Goal: Task Accomplishment & Management: Manage account settings

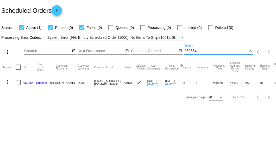
click at [186, 50] on input "960654" at bounding box center [215, 51] width 63 height 4
paste input "[EMAIL_ADDRESS][DOMAIN_NAME]"
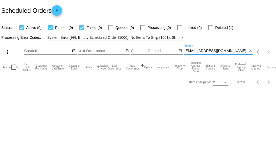
type input "[EMAIL_ADDRESS][DOMAIN_NAME]"
click at [212, 29] on div at bounding box center [210, 27] width 5 height 5
click at [210, 30] on input "Deleted (1)" at bounding box center [210, 30] width 0 height 0
checkbox input "true"
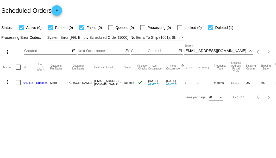
click at [31, 81] on link "940418" at bounding box center [28, 82] width 10 height 3
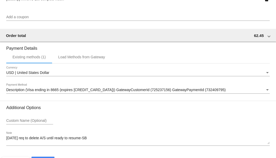
scroll to position [502, 0]
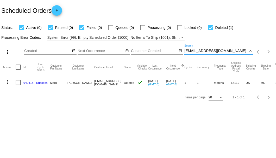
drag, startPoint x: 237, startPoint y: 50, endPoint x: 185, endPoint y: 49, distance: 51.5
click at [185, 49] on input "[EMAIL_ADDRESS][DOMAIN_NAME]" at bounding box center [215, 51] width 63 height 4
paste input "818043"
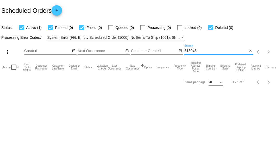
type input "818043"
click at [22, 28] on div at bounding box center [21, 27] width 5 height 5
click at [22, 30] on input "Active (1)" at bounding box center [21, 30] width 0 height 0
click at [22, 28] on div at bounding box center [21, 27] width 5 height 5
click at [22, 30] on input "Active (1)" at bounding box center [21, 30] width 0 height 0
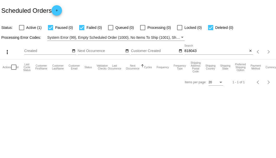
checkbox input "true"
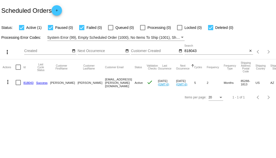
click at [27, 82] on link "818043" at bounding box center [28, 82] width 10 height 3
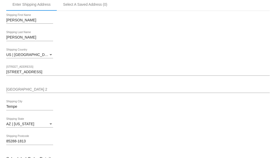
scroll to position [121, 0]
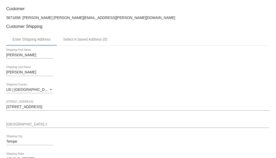
drag, startPoint x: 68, startPoint y: 17, endPoint x: 38, endPoint y: 16, distance: 29.9
click at [38, 16] on p "5671658: Lee Imler leeimler@cox.net" at bounding box center [137, 18] width 263 height 4
copy p "leeimler@cox.net"
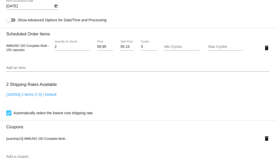
scroll to position [276, 0]
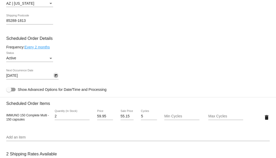
click at [56, 74] on icon "Open calendar" at bounding box center [56, 76] width 4 height 6
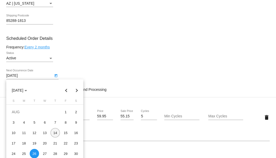
click at [55, 132] on div "14" at bounding box center [54, 132] width 9 height 9
type input "8/14/2025"
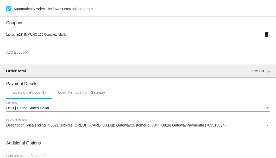
scroll to position [502, 0]
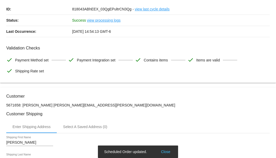
scroll to position [0, 0]
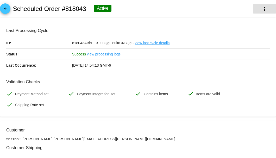
click at [262, 12] on button "more_vert" at bounding box center [264, 8] width 23 height 9
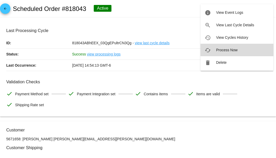
click at [224, 50] on span "Process Now" at bounding box center [226, 50] width 21 height 4
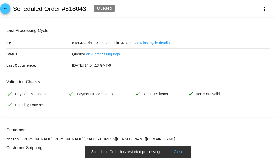
scroll to position [52, 0]
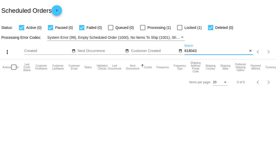
click at [191, 49] on input "818043" at bounding box center [215, 51] width 63 height 4
paste input "771570"
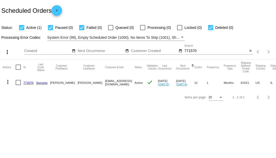
drag, startPoint x: 83, startPoint y: 83, endPoint x: 122, endPoint y: 84, distance: 38.8
click at [122, 84] on mat-row "more_vert 771570 Success Dennis McCoy dennisgmccoy@hotmail.com Active check Aug…" at bounding box center [191, 82] width 377 height 15
copy mat-row "dennisgmccoy@hotmail.com"
click at [189, 50] on input "771570" at bounding box center [215, 51] width 63 height 4
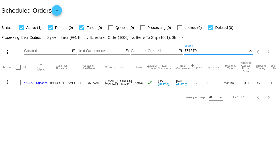
paste input "mawilliamson7777@gmail.com"
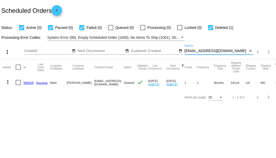
drag, startPoint x: 237, startPoint y: 52, endPoint x: 184, endPoint y: 52, distance: 52.3
click at [184, 52] on input "mawilliamson7777@gmail.com" at bounding box center [215, 51] width 63 height 4
paste input "858997"
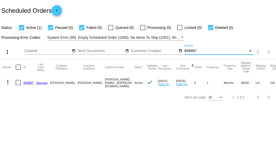
type input "858997"
click at [25, 82] on link "858997" at bounding box center [28, 82] width 10 height 3
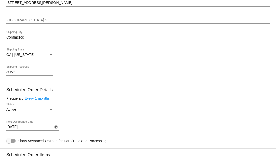
scroll to position [277, 0]
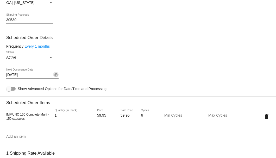
click at [58, 76] on button "Open calendar" at bounding box center [55, 74] width 5 height 5
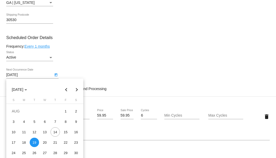
click at [77, 88] on button "Next month" at bounding box center [77, 89] width 10 height 10
click at [67, 142] on div "19" at bounding box center [65, 142] width 9 height 9
type input "9/19/2025"
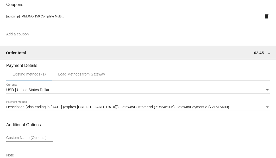
scroll to position [502, 0]
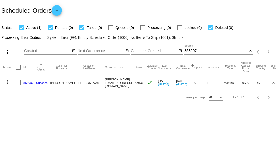
click at [149, 14] on div "Scheduled Orders add" at bounding box center [138, 10] width 276 height 21
click at [249, 51] on mat-icon "close" at bounding box center [250, 51] width 4 height 4
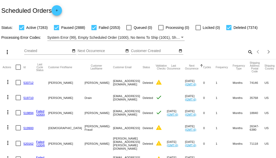
click at [248, 56] on mat-icon "search" at bounding box center [250, 52] width 6 height 8
click at [247, 53] on input "Search" at bounding box center [218, 51] width 69 height 4
paste input "mgautier1024@gmail.com"
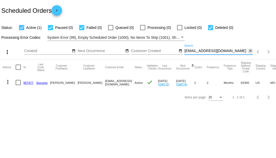
type input "mgautier1024@gmail.com"
click at [249, 51] on mat-icon "close" at bounding box center [250, 51] width 4 height 4
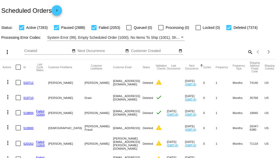
click at [248, 56] on mat-icon "search" at bounding box center [250, 52] width 6 height 8
click at [247, 53] on input "Search" at bounding box center [218, 51] width 69 height 4
paste input "904185"
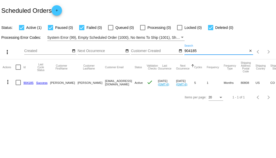
type input "904185"
click at [29, 82] on link "904185" at bounding box center [28, 82] width 10 height 3
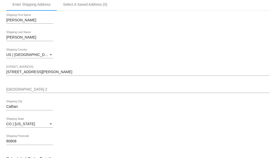
scroll to position [243, 0]
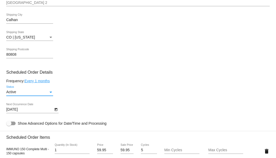
click at [49, 92] on div "Status" at bounding box center [50, 92] width 5 height 4
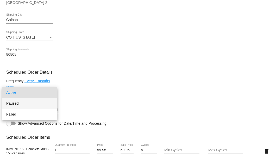
click at [33, 101] on span "Paused" at bounding box center [29, 103] width 47 height 11
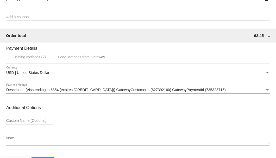
scroll to position [502, 0]
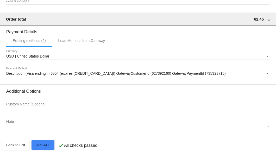
click at [19, 127] on textarea "Note" at bounding box center [137, 124] width 263 height 8
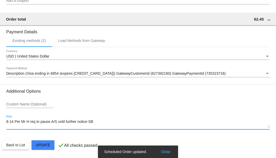
type textarea "8-14 Per Mr H req to pause A/S until further notice-SB"
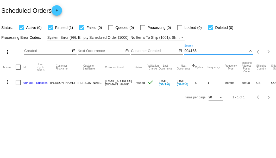
click at [193, 51] on input "904185" at bounding box center [215, 51] width 63 height 4
paste input "[EMAIL_ADDRESS][DOMAIN_NAME]"
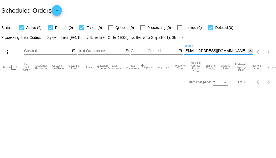
type input "[EMAIL_ADDRESS][DOMAIN_NAME]"
click at [251, 51] on mat-icon "close" at bounding box center [250, 51] width 4 height 4
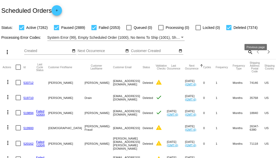
click at [248, 56] on mat-icon "search" at bounding box center [250, 52] width 6 height 8
click at [246, 53] on input "Search" at bounding box center [218, 51] width 69 height 4
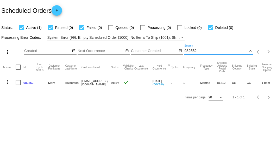
click at [193, 51] on input "982552" at bounding box center [215, 51] width 63 height 4
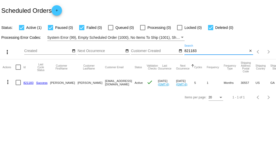
type input "821183"
click at [29, 83] on link "821183" at bounding box center [28, 82] width 10 height 3
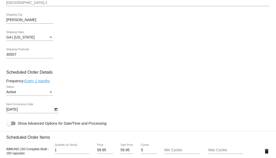
scroll to position [329, 0]
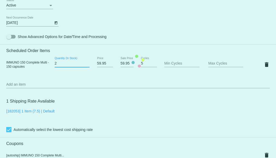
type input "2"
click at [86, 62] on input "2" at bounding box center [72, 63] width 35 height 4
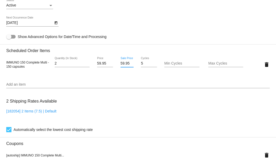
scroll to position [0, 0]
drag, startPoint x: 119, startPoint y: 64, endPoint x: 128, endPoint y: 64, distance: 8.8
click at [128, 64] on input "59.95" at bounding box center [126, 63] width 13 height 4
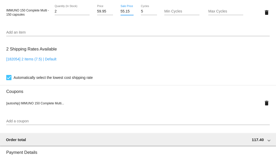
scroll to position [433, 0]
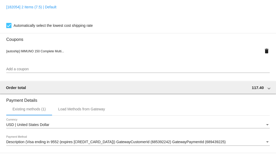
type input "55.15"
click at [263, 51] on mat-icon "delete" at bounding box center [266, 51] width 6 height 6
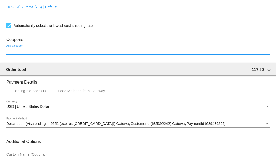
click at [44, 51] on input "Add a coupon" at bounding box center [137, 51] width 263 height 4
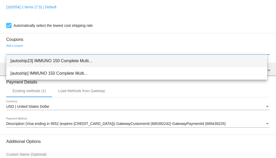
click at [42, 59] on span "[autoship23] IMMUNO 150 Complete Multi..." at bounding box center [136, 61] width 252 height 12
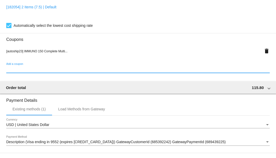
scroll to position [502, 0]
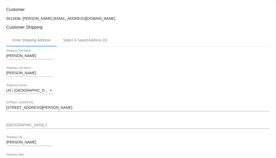
scroll to position [68, 0]
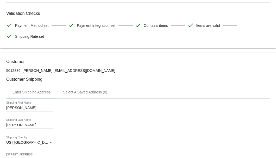
drag, startPoint x: 80, startPoint y: 70, endPoint x: 47, endPoint y: 70, distance: 33.0
click at [47, 70] on p "5012836: Jolee Stebbins jolee2@outlook.com" at bounding box center [137, 70] width 263 height 4
copy p "[EMAIL_ADDRESS][DOMAIN_NAME]"
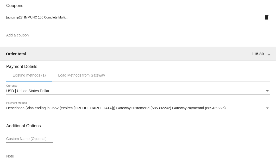
scroll to position [502, 0]
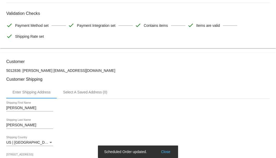
scroll to position [16, 0]
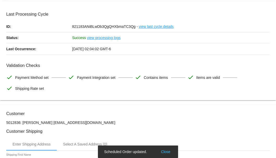
copy p "[EMAIL_ADDRESS][DOMAIN_NAME]"
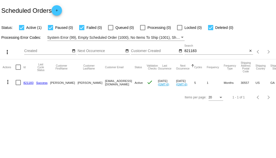
click at [193, 55] on div "821183 Search close" at bounding box center [218, 51] width 69 height 15
click at [193, 51] on input "821183" at bounding box center [215, 51] width 63 height 4
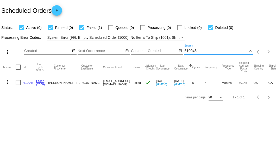
type input "610045"
click at [26, 83] on link "610045" at bounding box center [28, 82] width 10 height 3
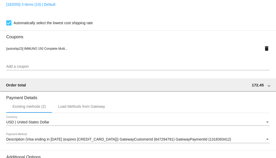
scroll to position [516, 0]
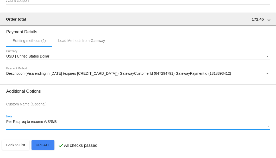
drag, startPoint x: 58, startPoint y: 121, endPoint x: 73, endPoint y: 123, distance: 15.0
click at [73, 123] on textarea "Per Raq req to resume A/S/S/B" at bounding box center [137, 124] width 263 height 8
drag, startPoint x: 62, startPoint y: 121, endPoint x: 1, endPoint y: 122, distance: 60.3
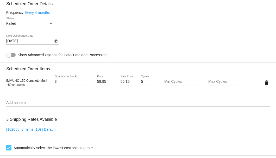
scroll to position [274, 0]
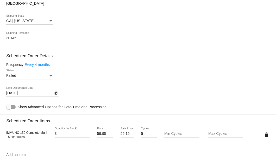
type textarea "***A/S/SB"
click at [52, 77] on div "Status" at bounding box center [50, 76] width 5 height 4
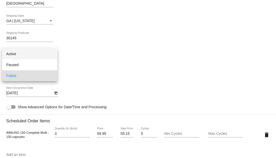
click at [42, 55] on span "Active" at bounding box center [29, 53] width 47 height 11
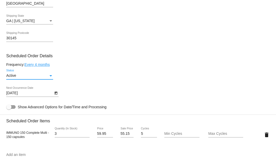
click at [55, 93] on icon "Open calendar" at bounding box center [55, 93] width 3 height 3
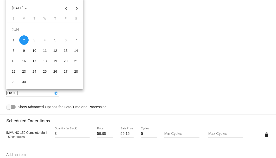
click at [75, 8] on button "Next month" at bounding box center [77, 8] width 10 height 10
click at [144, 37] on div at bounding box center [138, 79] width 276 height 158
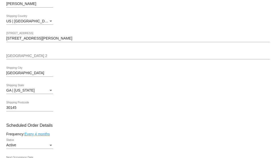
scroll to position [135, 0]
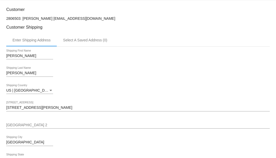
drag, startPoint x: 101, startPoint y: 17, endPoint x: 50, endPoint y: 18, distance: 50.5
click at [50, 18] on p "2806503: deborah lightfoot deborahlightfoot@bellsouth.net" at bounding box center [137, 18] width 263 height 4
copy p "deborahlightfoot@bellsouth.net"
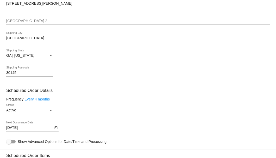
scroll to position [274, 0]
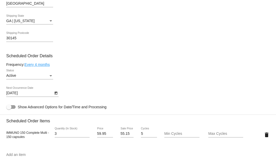
click at [55, 93] on icon "Open calendar" at bounding box center [56, 93] width 4 height 6
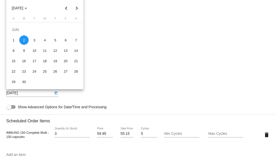
click at [77, 10] on button "Next month" at bounding box center [77, 8] width 10 height 10
click at [57, 51] on div "14" at bounding box center [54, 50] width 9 height 9
type input "8/14/2025"
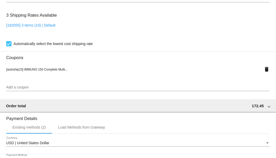
scroll to position [516, 0]
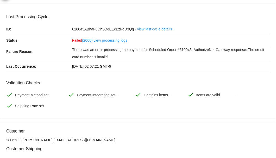
scroll to position [0, 0]
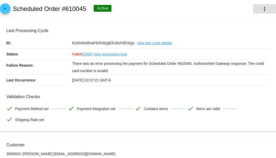
click at [262, 8] on mat-icon "more_vert" at bounding box center [264, 9] width 6 height 6
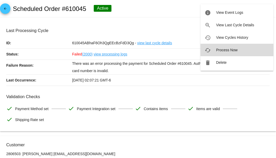
click at [230, 49] on span "Process Now" at bounding box center [226, 50] width 21 height 4
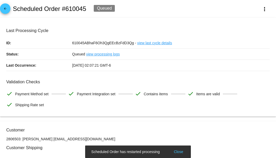
scroll to position [69, 0]
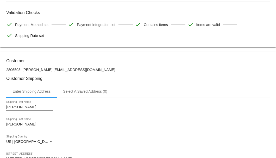
drag, startPoint x: 101, startPoint y: 69, endPoint x: 51, endPoint y: 68, distance: 49.7
click at [51, 68] on p "2806503: deborah lightfoot deborahlightfoot@bellsouth.net" at bounding box center [137, 70] width 263 height 4
copy p "deborahlightfoot@bellsouth.net"
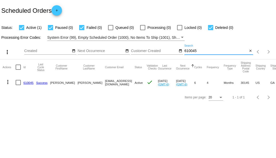
click at [192, 51] on input "610045" at bounding box center [215, 51] width 63 height 4
paste input "722556"
type input "722556"
click at [29, 81] on link "722556" at bounding box center [28, 82] width 10 height 3
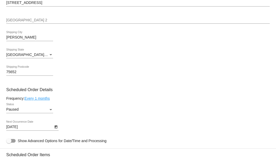
scroll to position [260, 0]
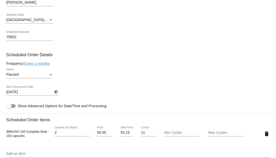
click at [49, 75] on div "Status" at bounding box center [50, 75] width 5 height 4
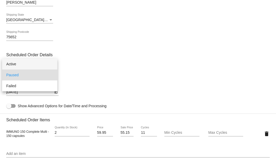
click at [43, 64] on span "Active" at bounding box center [29, 64] width 47 height 11
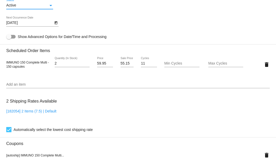
scroll to position [399, 0]
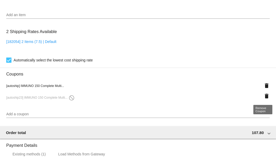
click at [263, 96] on mat-icon "delete" at bounding box center [266, 96] width 6 height 6
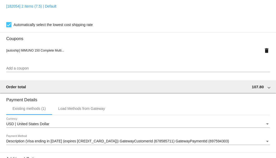
scroll to position [364, 0]
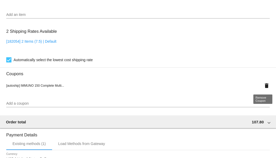
click at [263, 87] on mat-icon "delete" at bounding box center [266, 85] width 6 height 6
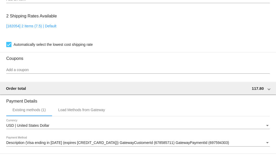
scroll to position [397, 0]
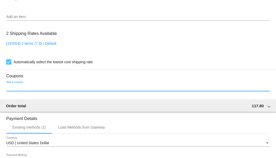
click at [60, 86] on input "Add a coupon" at bounding box center [137, 87] width 263 height 4
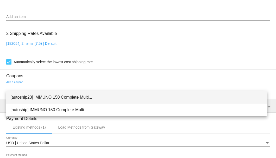
click at [36, 98] on span "[autoship23] IMMUNO 150 Complete Multi..." at bounding box center [136, 97] width 252 height 12
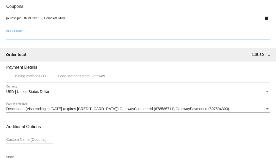
scroll to position [502, 0]
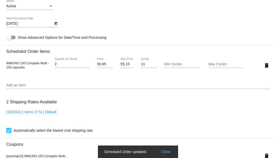
scroll to position [242, 0]
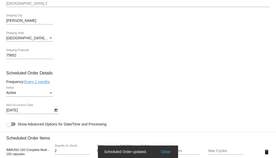
click at [56, 112] on icon "Open calendar" at bounding box center [56, 110] width 4 height 6
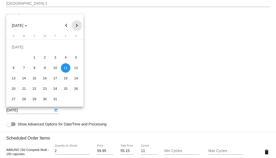
click at [76, 23] on button "Next month" at bounding box center [77, 25] width 10 height 10
click at [56, 68] on div "14" at bounding box center [54, 67] width 9 height 9
type input "[DATE]"
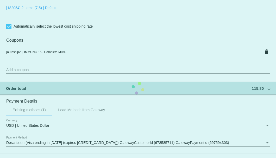
scroll to position [502, 0]
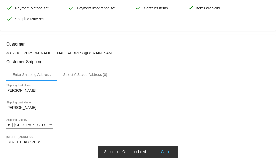
scroll to position [0, 0]
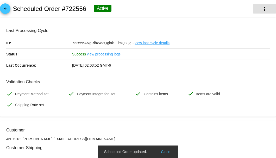
click at [261, 10] on mat-icon "more_vert" at bounding box center [264, 9] width 6 height 6
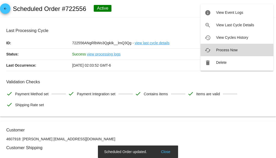
click at [217, 50] on span "Process Now" at bounding box center [226, 50] width 21 height 4
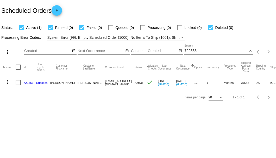
click at [249, 50] on mat-icon "close" at bounding box center [250, 51] width 4 height 4
click at [249, 50] on mat-icon "search" at bounding box center [250, 52] width 6 height 8
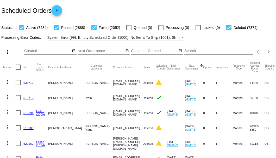
click at [193, 53] on input "Search" at bounding box center [218, 51] width 69 height 4
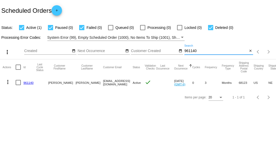
type input "961140"
click at [30, 83] on link "961140" at bounding box center [28, 82] width 10 height 3
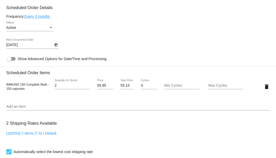
scroll to position [225, 0]
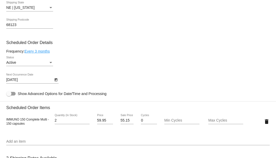
click at [56, 80] on icon "Open calendar" at bounding box center [56, 80] width 4 height 6
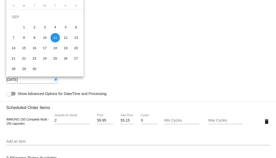
click at [89, 33] on div at bounding box center [138, 79] width 276 height 158
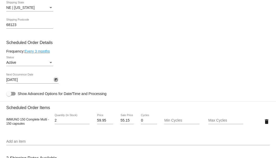
scroll to position [191, 0]
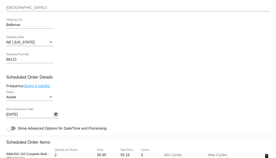
click at [55, 114] on icon "Open calendar" at bounding box center [55, 114] width 3 height 3
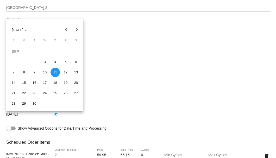
click at [66, 30] on button "Previous month" at bounding box center [66, 30] width 10 height 10
click at [54, 73] on div "14" at bounding box center [54, 72] width 9 height 9
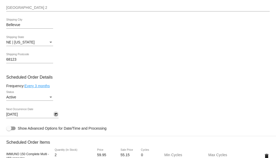
scroll to position [243, 0]
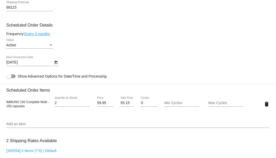
click at [47, 33] on link "Every 3 months" at bounding box center [36, 34] width 25 height 4
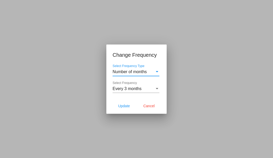
click at [120, 84] on div "Every 3 months Select Frequency" at bounding box center [136, 87] width 47 height 12
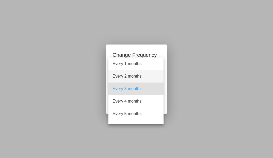
click at [121, 75] on span "Every 2 months" at bounding box center [136, 76] width 47 height 12
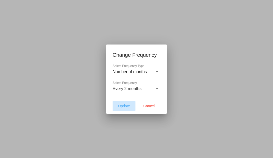
click at [117, 104] on button "Update" at bounding box center [124, 105] width 23 height 9
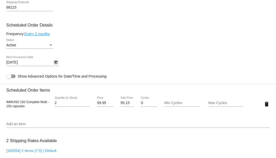
click at [55, 65] on icon "Open calendar" at bounding box center [56, 62] width 4 height 6
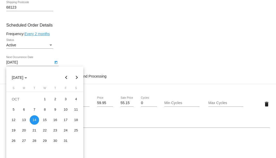
click at [67, 79] on button "Previous month" at bounding box center [66, 77] width 10 height 10
click at [54, 118] on div "14" at bounding box center [54, 119] width 9 height 9
type input "8/14/2025"
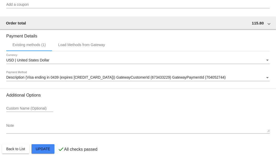
scroll to position [455, 0]
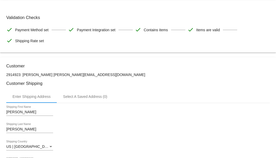
scroll to position [0, 0]
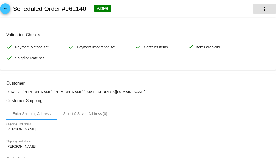
click at [262, 11] on mat-icon "more_vert" at bounding box center [264, 9] width 6 height 6
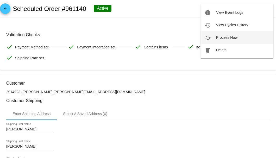
click at [233, 40] on button "cached Process Now" at bounding box center [236, 37] width 73 height 12
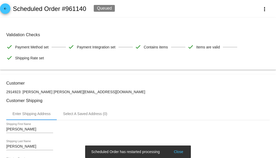
drag, startPoint x: 77, startPoint y: 92, endPoint x: 41, endPoint y: 92, distance: 36.4
click at [41, 92] on p "2914923: Kathy Iske kathyiske@gmail.com" at bounding box center [137, 92] width 263 height 4
copy p "kathyiske@gmail.com"
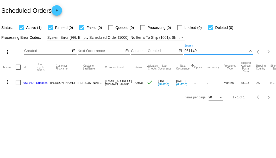
click at [185, 50] on input "961140" at bounding box center [215, 51] width 63 height 4
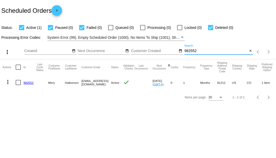
type input "982552"
click at [25, 82] on link "982552" at bounding box center [28, 82] width 10 height 3
click at [191, 51] on input "982552" at bounding box center [215, 51] width 63 height 4
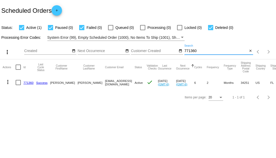
type input "771360"
click at [30, 83] on link "771360" at bounding box center [28, 82] width 10 height 3
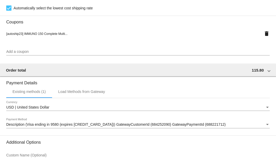
scroll to position [502, 0]
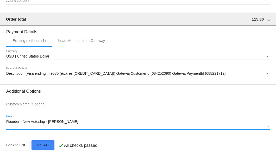
drag, startPoint x: 63, startPoint y: 122, endPoint x: 5, endPoint y: 122, distance: 57.7
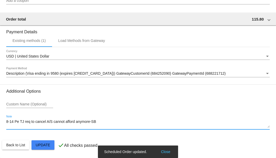
type textarea "8-14 Pe TJ req to cancel A/S cannot afford anymore-SB"
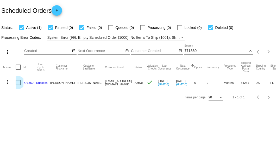
click at [19, 83] on div at bounding box center [18, 82] width 5 height 5
click at [18, 85] on input "checkbox" at bounding box center [18, 85] width 0 height 0
checkbox input "true"
click at [11, 83] on mat-icon "more_vert" at bounding box center [8, 82] width 6 height 6
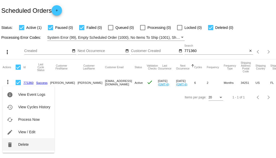
click at [26, 147] on button "delete Delete" at bounding box center [29, 144] width 52 height 12
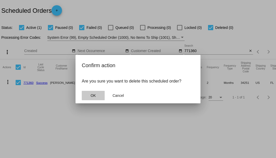
click at [97, 96] on button "OK" at bounding box center [93, 95] width 23 height 9
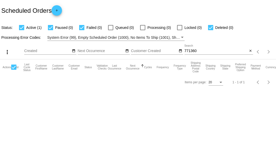
click at [200, 51] on input "771360" at bounding box center [215, 51] width 63 height 4
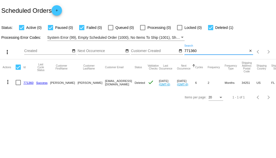
click at [191, 51] on input "771360" at bounding box center [215, 51] width 63 height 4
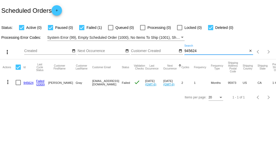
type input "945624"
click at [27, 83] on link "945624" at bounding box center [28, 82] width 10 height 3
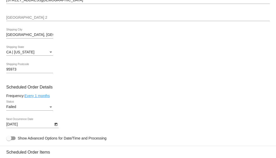
scroll to position [277, 0]
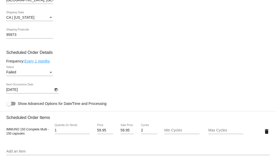
click at [50, 73] on div "Status" at bounding box center [50, 72] width 3 height 1
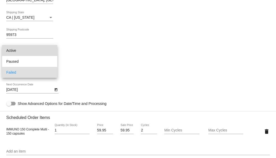
click at [42, 50] on span "Active" at bounding box center [29, 50] width 47 height 11
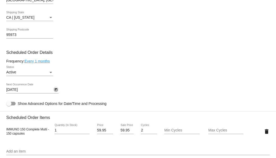
click at [56, 91] on icon "Open calendar" at bounding box center [56, 90] width 4 height 6
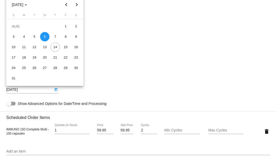
click at [76, 5] on button "Next month" at bounding box center [77, 4] width 10 height 10
click at [77, 36] on div "6" at bounding box center [75, 36] width 9 height 9
type input "9/6/2025"
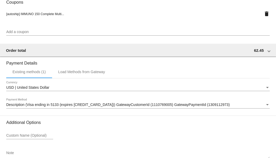
scroll to position [516, 0]
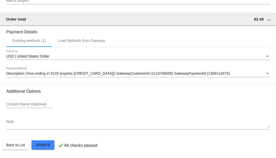
click at [54, 76] on div "Description (Visa ending in 5133 (expires 06/30)) GatewayCustomerId (1110769005…" at bounding box center [137, 72] width 263 height 10
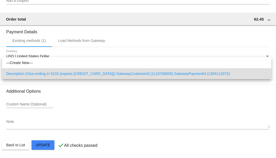
click at [28, 120] on div at bounding box center [138, 79] width 276 height 158
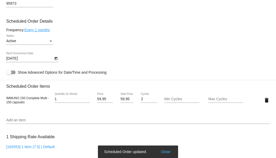
scroll to position [274, 0]
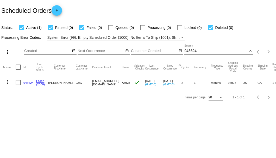
click at [190, 53] on input "945624" at bounding box center [215, 51] width 63 height 4
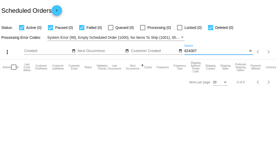
click at [191, 49] on input "624307" at bounding box center [215, 51] width 63 height 4
paste input "961819"
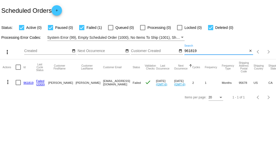
type input "961819"
click at [28, 82] on link "961819" at bounding box center [28, 82] width 10 height 3
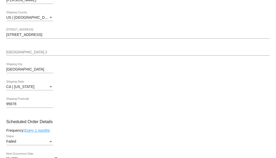
scroll to position [277, 0]
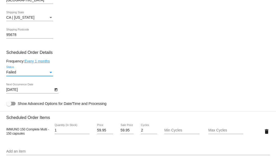
click at [49, 72] on div "Status" at bounding box center [50, 72] width 5 height 4
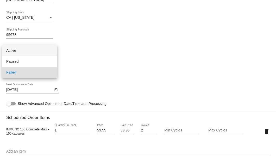
click at [44, 50] on span "Active" at bounding box center [29, 50] width 47 height 11
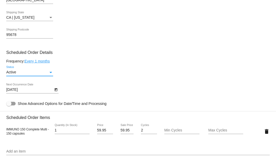
click at [56, 90] on icon "Open calendar" at bounding box center [56, 90] width 4 height 6
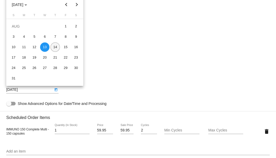
click at [56, 48] on div "14" at bounding box center [54, 46] width 9 height 9
type input "8/14/2025"
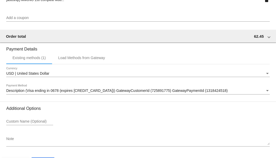
scroll to position [516, 0]
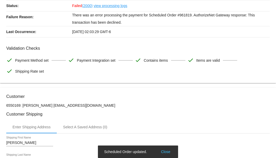
scroll to position [0, 0]
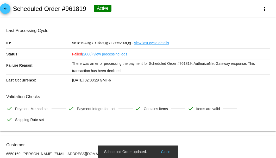
click at [261, 11] on mat-icon "more_vert" at bounding box center [264, 9] width 6 height 6
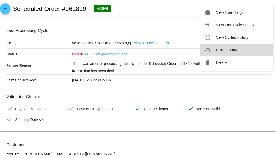
click at [223, 50] on span "Process Now" at bounding box center [226, 50] width 21 height 4
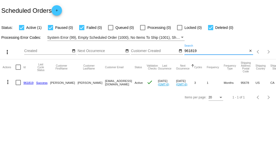
click at [186, 51] on input "961819" at bounding box center [215, 51] width 63 height 4
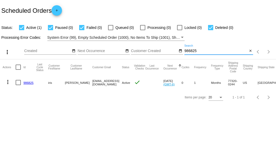
type input "986825"
click at [24, 83] on link "986825" at bounding box center [28, 82] width 10 height 3
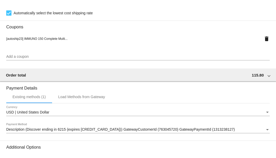
scroll to position [455, 0]
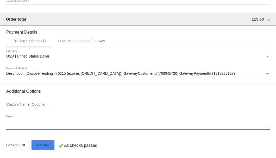
click at [20, 120] on textarea "Note" at bounding box center [137, 124] width 263 height 8
click at [33, 125] on textarea "Note" at bounding box center [137, 124] width 263 height 8
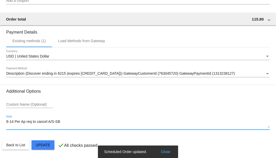
type textarea "8-14 Per Ap req to cancel A/S-SB"
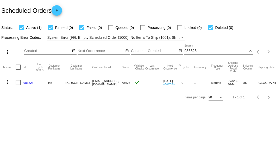
click at [16, 81] on mat-row "more_vert 986825 [PERSON_NAME] [EMAIL_ADDRESS][DOMAIN_NAME] Active check [DATE]…" at bounding box center [194, 82] width 383 height 15
click at [16, 82] on div at bounding box center [18, 82] width 5 height 5
click at [18, 85] on input "checkbox" at bounding box center [18, 85] width 0 height 0
checkbox input "true"
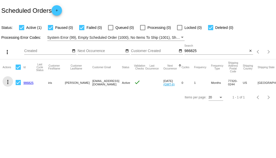
click at [7, 82] on mat-icon "more_vert" at bounding box center [8, 82] width 6 height 6
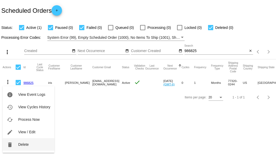
click at [25, 145] on span "Delete" at bounding box center [23, 144] width 10 height 4
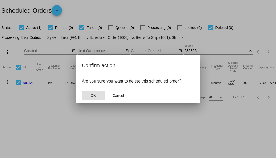
click at [94, 96] on span "OK" at bounding box center [92, 95] width 5 height 4
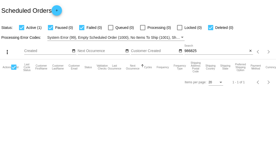
click at [187, 53] on div "986825 Search" at bounding box center [215, 49] width 63 height 10
click at [187, 53] on input "986825" at bounding box center [215, 51] width 63 height 4
type input "831679"
click at [191, 52] on input "831679" at bounding box center [215, 51] width 63 height 4
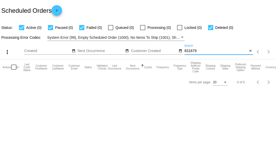
click at [191, 52] on input "831679" at bounding box center [215, 51] width 63 height 4
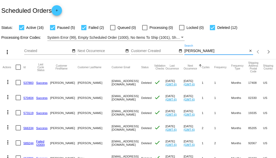
type input "[PERSON_NAME]"
click at [84, 28] on div at bounding box center [83, 27] width 5 height 5
click at [84, 30] on input "Failed (2)" at bounding box center [83, 30] width 0 height 0
checkbox input "false"
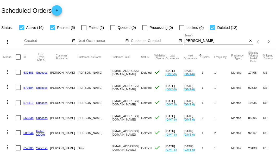
click at [53, 28] on div at bounding box center [52, 27] width 5 height 5
click at [53, 30] on input "Paused (5)" at bounding box center [52, 30] width 0 height 0
checkbox input "false"
click at [211, 26] on div at bounding box center [212, 27] width 5 height 5
click at [212, 30] on input "Deleted (12)" at bounding box center [212, 30] width 0 height 0
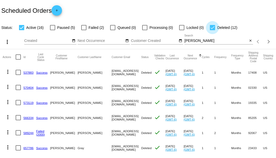
checkbox input "false"
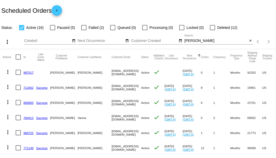
click at [185, 43] on input "Paula" at bounding box center [215, 41] width 63 height 4
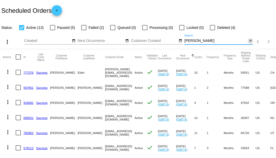
type input "Gordon"
click at [249, 43] on mat-icon "close" at bounding box center [250, 41] width 4 height 4
click at [54, 29] on app-dashboard-scheduled-orders "Scheduled Orders add Status: Active (13) Paused (5) Failed (2) Queued (0) Proce…" at bounding box center [138, 137] width 276 height 275
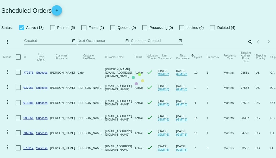
click at [85, 49] on mat-table "Actions Id Last Cycle Status Customer FirstName Customer LastName Customer Emai…" at bounding box center [138, 155] width 276 height 212
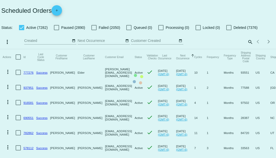
click at [92, 49] on mat-table "Actions Id Last Cycle Status Customer FirstName Customer LastName Customer Emai…" at bounding box center [138, 155] width 276 height 212
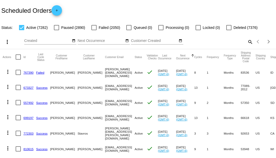
click at [93, 28] on div at bounding box center [93, 27] width 5 height 5
click at [94, 30] on input "Failed (2050)" at bounding box center [94, 30] width 0 height 0
checkbox input "true"
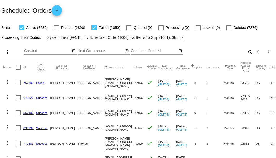
click at [53, 28] on mat-checkbox "Paused (2890)" at bounding box center [66, 27] width 37 height 6
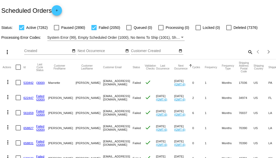
click at [56, 28] on div at bounding box center [56, 27] width 5 height 5
click at [56, 30] on input "Paused (2890)" at bounding box center [56, 30] width 0 height 0
checkbox input "true"
click at [248, 56] on mat-icon "search" at bounding box center [250, 52] width 6 height 8
click at [247, 53] on input "Search" at bounding box center [218, 51] width 69 height 4
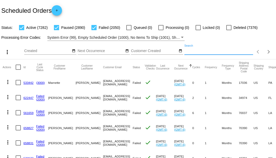
paste input "cynzingg52@gmail.com"
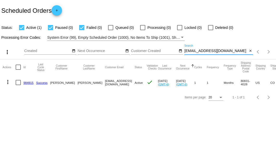
type input "cynzingg52@gmail.com"
click at [28, 82] on link "984915" at bounding box center [28, 82] width 10 height 3
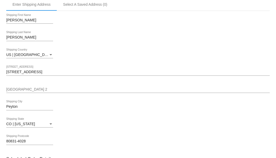
scroll to position [87, 0]
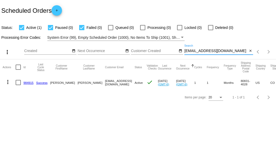
drag, startPoint x: 224, startPoint y: 50, endPoint x: 184, endPoint y: 52, distance: 40.1
click at [184, 52] on input "[EMAIL_ADDRESS][DOMAIN_NAME]" at bounding box center [215, 51] width 63 height 4
type input "961437"
click at [24, 82] on link "961437" at bounding box center [28, 82] width 10 height 3
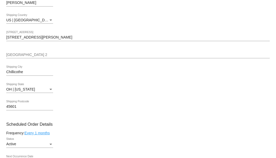
scroll to position [260, 0]
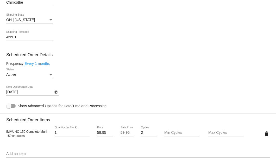
click at [55, 94] on icon "Open calendar" at bounding box center [56, 92] width 4 height 6
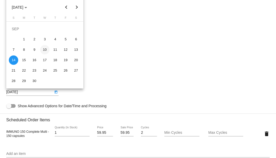
click at [45, 50] on div "10" at bounding box center [44, 49] width 9 height 9
type input "9/10/2025"
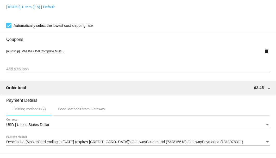
scroll to position [502, 0]
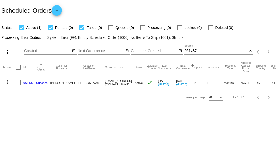
click at [189, 51] on input "961437" at bounding box center [215, 51] width 63 height 4
type input "672703"
drag, startPoint x: 82, startPoint y: 84, endPoint x: 125, endPoint y: 83, distance: 42.9
click at [125, 83] on mat-row "more_vert 672703 Success [PERSON_NAME] [EMAIL_ADDRESS][DOMAIN_NAME] Active chec…" at bounding box center [189, 82] width 372 height 15
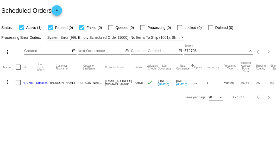
copy mat-row "[EMAIL_ADDRESS][DOMAIN_NAME]"
click at [29, 83] on link "672703" at bounding box center [28, 82] width 10 height 3
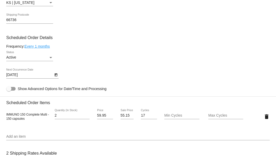
scroll to position [243, 0]
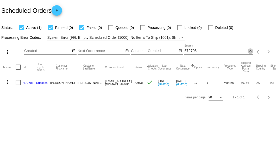
click at [251, 52] on mat-icon "close" at bounding box center [250, 51] width 4 height 4
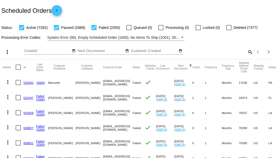
click at [247, 56] on mat-icon "search" at bounding box center [250, 52] width 6 height 8
click at [245, 53] on input "Search" at bounding box center [218, 51] width 69 height 4
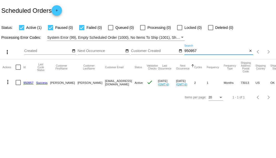
type input "950957"
click at [31, 82] on link "950957" at bounding box center [28, 82] width 10 height 3
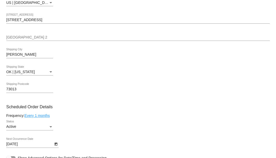
scroll to position [277, 0]
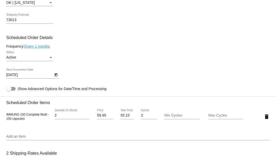
click at [56, 75] on icon "Open calendar" at bounding box center [56, 75] width 4 height 6
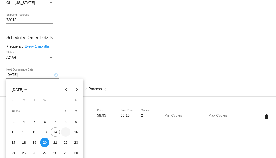
click at [66, 134] on div "15" at bounding box center [65, 131] width 9 height 9
type input "8/15/2025"
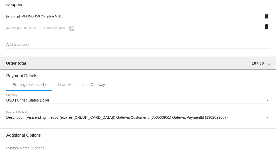
scroll to position [399, 0]
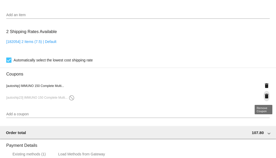
click at [263, 97] on mat-icon "delete" at bounding box center [266, 96] width 6 height 6
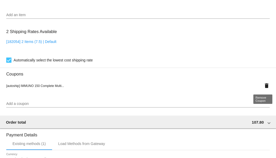
click at [263, 85] on mat-icon "delete" at bounding box center [266, 85] width 6 height 6
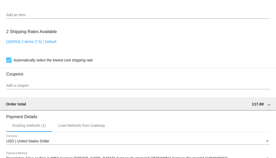
click at [31, 86] on input "Add a coupon" at bounding box center [137, 85] width 263 height 4
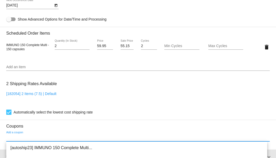
scroll to position [364, 0]
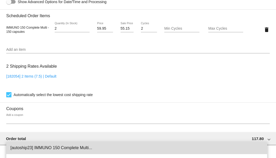
click at [37, 148] on span "[autoship23] IMMUNO 150 Complete Multi..." at bounding box center [136, 147] width 252 height 12
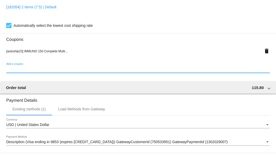
scroll to position [502, 0]
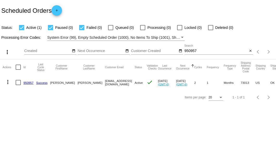
click at [194, 52] on input "950957" at bounding box center [215, 51] width 63 height 4
type input "955395"
click at [28, 84] on link "955395" at bounding box center [28, 82] width 10 height 3
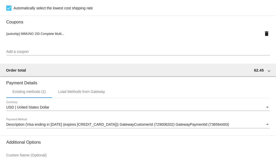
scroll to position [502, 0]
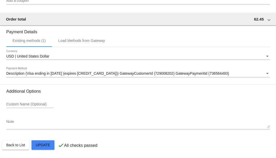
click at [31, 126] on textarea "Note" at bounding box center [137, 124] width 263 height 8
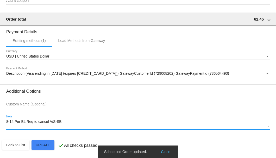
type textarea "8-14 Per BL Req to cancel A/S-SB"
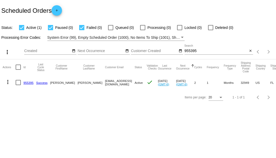
click at [20, 85] on div at bounding box center [18, 82] width 5 height 5
click at [18, 85] on input "checkbox" at bounding box center [18, 85] width 0 height 0
checkbox input "true"
click at [9, 82] on mat-icon "more_vert" at bounding box center [8, 82] width 6 height 6
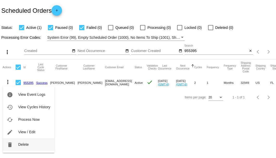
click at [22, 141] on button "delete Delete" at bounding box center [29, 144] width 52 height 12
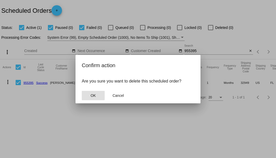
click at [92, 94] on span "OK" at bounding box center [92, 95] width 5 height 4
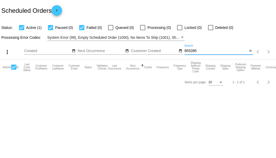
click at [197, 52] on input "955395" at bounding box center [215, 51] width 63 height 4
type input "955395"
click at [250, 52] on mat-icon "close" at bounding box center [250, 51] width 4 height 4
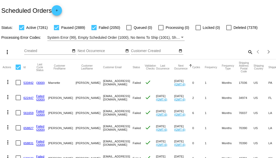
click at [248, 56] on mat-icon "search" at bounding box center [250, 52] width 6 height 8
click at [248, 53] on input "Search" at bounding box center [218, 51] width 69 height 4
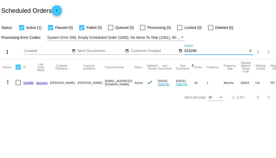
type input "524280"
click at [30, 82] on link "524280" at bounding box center [28, 82] width 10 height 3
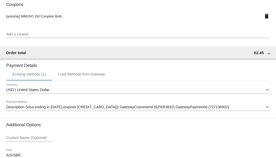
scroll to position [502, 0]
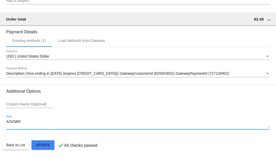
drag, startPoint x: 30, startPoint y: 121, endPoint x: 3, endPoint y: 122, distance: 26.8
type textarea "8-14 Per Tj Customer has passed away I deleted A/S"
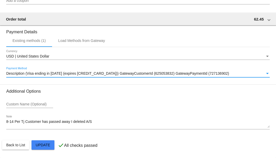
click at [35, 75] on span "Description (Visa ending in 1888 (expires 02/30)) GatewayCustomerId (625053832)…" at bounding box center [117, 73] width 223 height 4
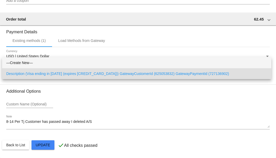
click at [37, 62] on span "—Create New—" at bounding box center [136, 62] width 261 height 11
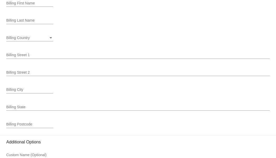
scroll to position [710, 0]
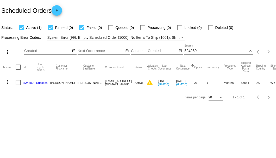
click at [20, 85] on div at bounding box center [18, 82] width 5 height 5
click at [18, 85] on input "checkbox" at bounding box center [18, 85] width 0 height 0
checkbox input "true"
click at [7, 82] on mat-icon "more_vert" at bounding box center [8, 82] width 6 height 6
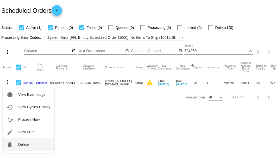
click at [25, 143] on span "Delete" at bounding box center [23, 144] width 10 height 4
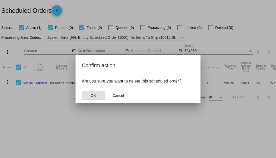
click at [92, 95] on span "OK" at bounding box center [92, 95] width 5 height 4
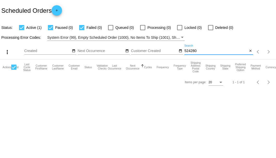
click at [198, 50] on input "524280" at bounding box center [215, 51] width 63 height 4
type input "524280"
click at [250, 51] on mat-icon "close" at bounding box center [250, 51] width 4 height 4
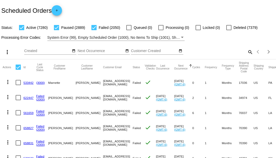
click at [247, 56] on mat-icon "search" at bounding box center [250, 52] width 6 height 8
click at [246, 53] on input "Search" at bounding box center [218, 51] width 69 height 4
paste input "886543"
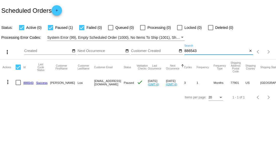
type input "886543"
click at [26, 85] on mat-cell "886543" at bounding box center [29, 82] width 13 height 15
click at [27, 83] on link "886543" at bounding box center [28, 82] width 10 height 3
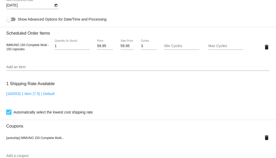
scroll to position [295, 0]
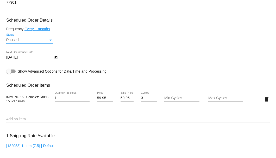
click at [49, 40] on div "Status" at bounding box center [50, 40] width 3 height 1
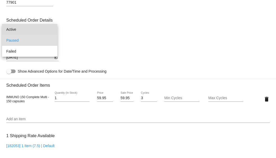
click at [49, 30] on span "Active" at bounding box center [29, 29] width 47 height 11
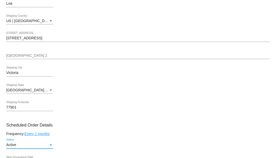
scroll to position [242, 0]
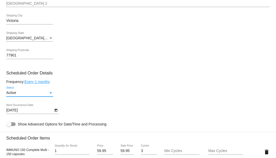
click at [50, 93] on div "Status" at bounding box center [50, 92] width 3 height 1
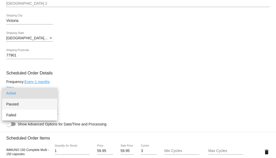
click at [35, 102] on span "Paused" at bounding box center [29, 104] width 47 height 11
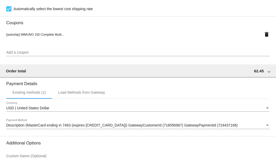
scroll to position [502, 0]
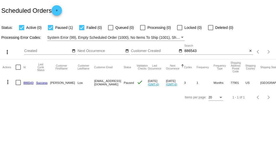
click at [17, 81] on div at bounding box center [18, 82] width 5 height 5
click at [18, 85] on input "checkbox" at bounding box center [18, 85] width 0 height 0
checkbox input "true"
click at [6, 83] on mat-icon "more_vert" at bounding box center [8, 82] width 6 height 6
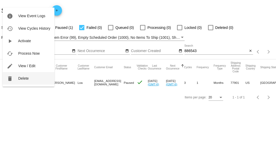
click at [20, 79] on span "Delete" at bounding box center [23, 78] width 10 height 4
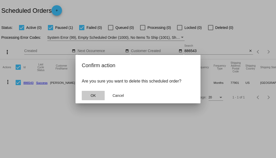
click at [90, 94] on span "OK" at bounding box center [92, 95] width 5 height 4
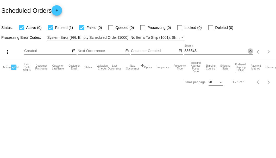
click at [249, 51] on mat-icon "close" at bounding box center [250, 51] width 4 height 4
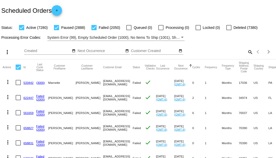
click at [247, 56] on mat-icon "search" at bounding box center [250, 52] width 6 height 8
click at [247, 53] on input "Search" at bounding box center [218, 51] width 69 height 4
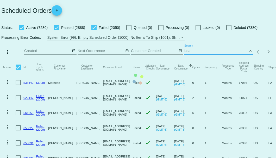
type input "Loa"
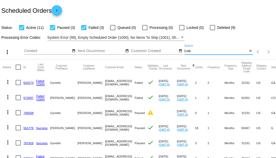
drag, startPoint x: 200, startPoint y: 59, endPoint x: 183, endPoint y: 59, distance: 17.4
click at [184, 53] on input "Loa" at bounding box center [215, 51] width 63 height 4
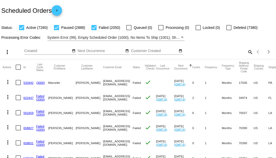
click at [247, 56] on mat-icon "search" at bounding box center [250, 52] width 6 height 8
click at [247, 53] on input "Search" at bounding box center [218, 51] width 69 height 4
paste input "[EMAIL_ADDRESS][DOMAIN_NAME]"
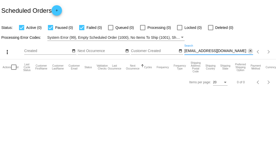
type input "[EMAIL_ADDRESS][DOMAIN_NAME]"
click at [250, 50] on mat-icon "close" at bounding box center [250, 51] width 4 height 4
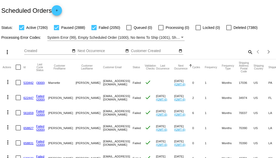
click at [247, 56] on mat-icon "search" at bounding box center [250, 52] width 6 height 8
click at [245, 53] on input "Search" at bounding box center [218, 51] width 69 height 4
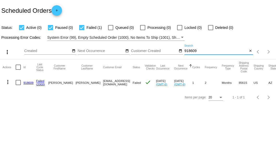
type input "918609"
click at [28, 81] on link "918609" at bounding box center [28, 82] width 10 height 3
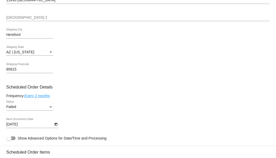
scroll to position [277, 0]
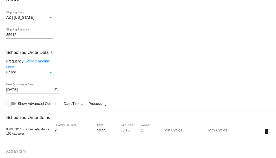
click at [48, 72] on div "Failed" at bounding box center [27, 72] width 42 height 4
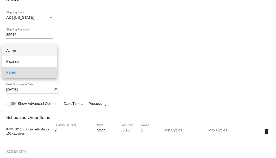
click at [43, 51] on span "Active" at bounding box center [29, 50] width 47 height 11
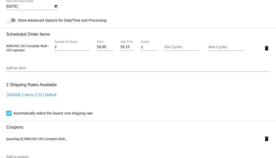
scroll to position [326, 0]
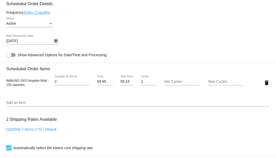
click at [55, 42] on icon "Open calendar" at bounding box center [55, 41] width 3 height 3
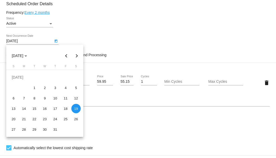
click at [76, 56] on button "Next month" at bounding box center [77, 55] width 10 height 10
click at [56, 99] on div "14" at bounding box center [54, 97] width 9 height 9
type input "8/14/2025"
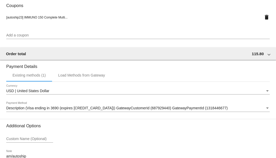
scroll to position [516, 0]
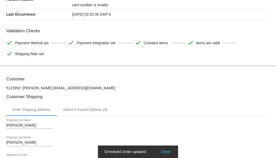
scroll to position [0, 0]
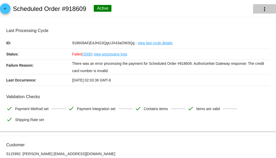
click at [262, 9] on mat-icon "more_vert" at bounding box center [264, 9] width 6 height 6
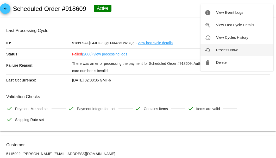
click at [232, 48] on span "Process Now" at bounding box center [226, 50] width 21 height 4
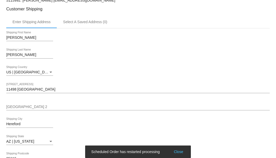
scroll to position [104, 0]
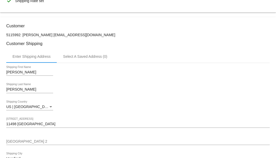
drag, startPoint x: 89, startPoint y: 35, endPoint x: 45, endPoint y: 34, distance: 44.0
click at [45, 34] on p "5115992: penny bryant can-do-ranch@powerc.net" at bounding box center [137, 35] width 263 height 4
copy p "[EMAIL_ADDRESS][DOMAIN_NAME]"
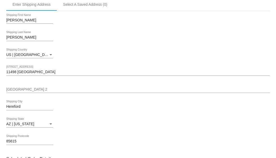
scroll to position [225, 0]
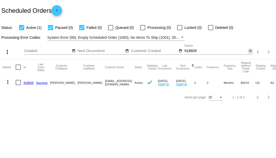
click at [248, 53] on mat-icon "close" at bounding box center [250, 51] width 4 height 4
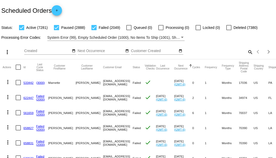
click at [247, 56] on mat-icon "search" at bounding box center [250, 52] width 6 height 8
click at [246, 53] on input "Search" at bounding box center [218, 51] width 69 height 4
paste input "753773"
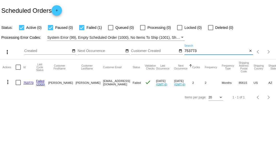
type input "753773"
click at [20, 81] on div at bounding box center [18, 82] width 5 height 5
click at [18, 85] on input "checkbox" at bounding box center [18, 85] width 0 height 0
checkbox input "true"
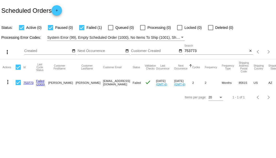
click at [8, 82] on mat-icon "more_vert" at bounding box center [8, 82] width 6 height 6
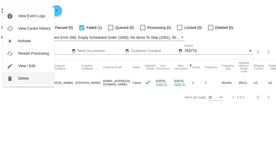
click at [22, 79] on span "Delete" at bounding box center [23, 78] width 10 height 4
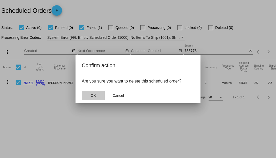
click at [97, 97] on button "OK" at bounding box center [93, 95] width 23 height 9
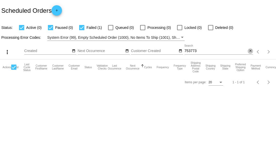
click at [249, 51] on mat-icon "close" at bounding box center [250, 51] width 4 height 4
